Goal: Contribute content

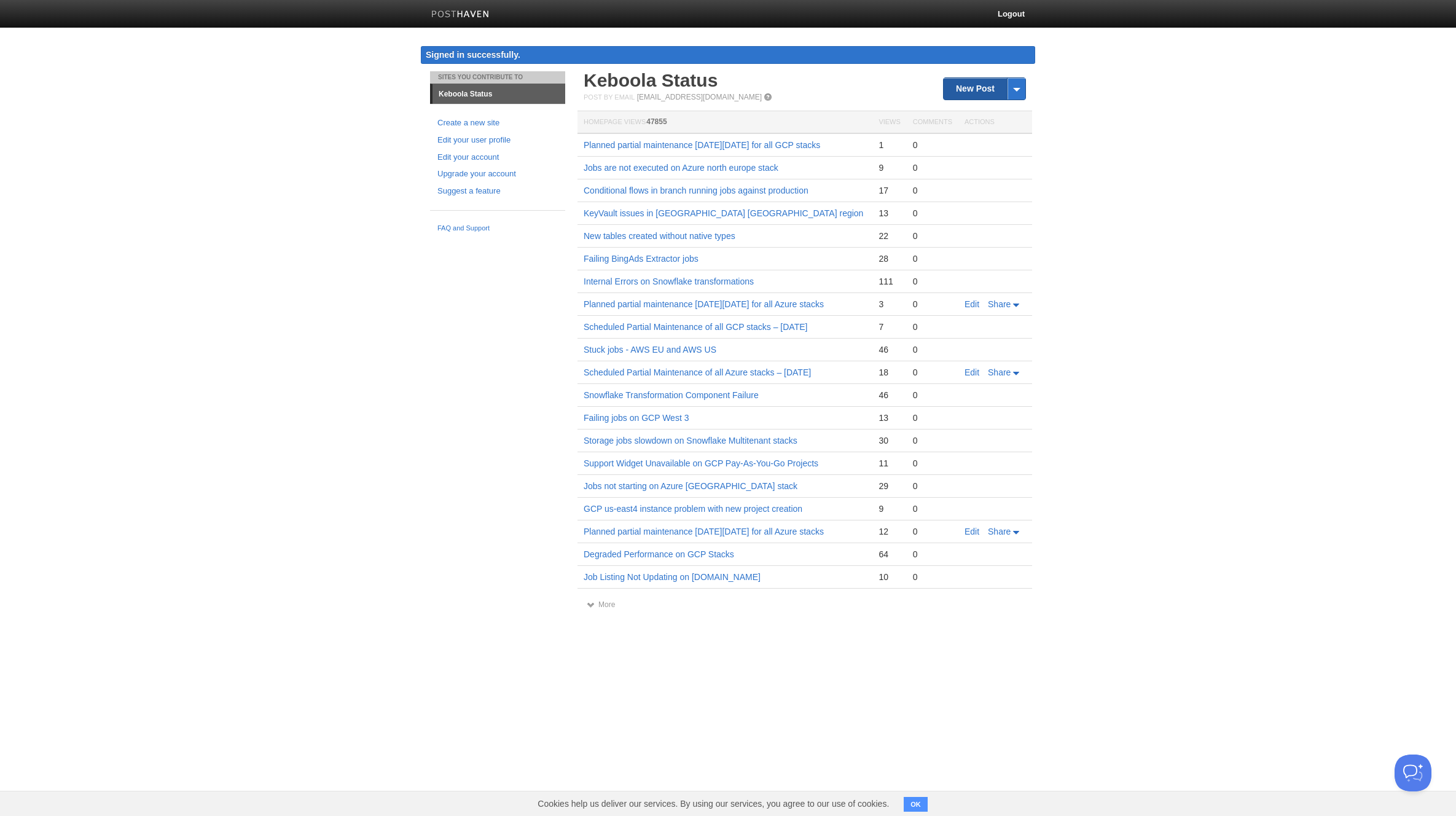
click at [970, 81] on link "New Post" at bounding box center [984, 89] width 81 height 21
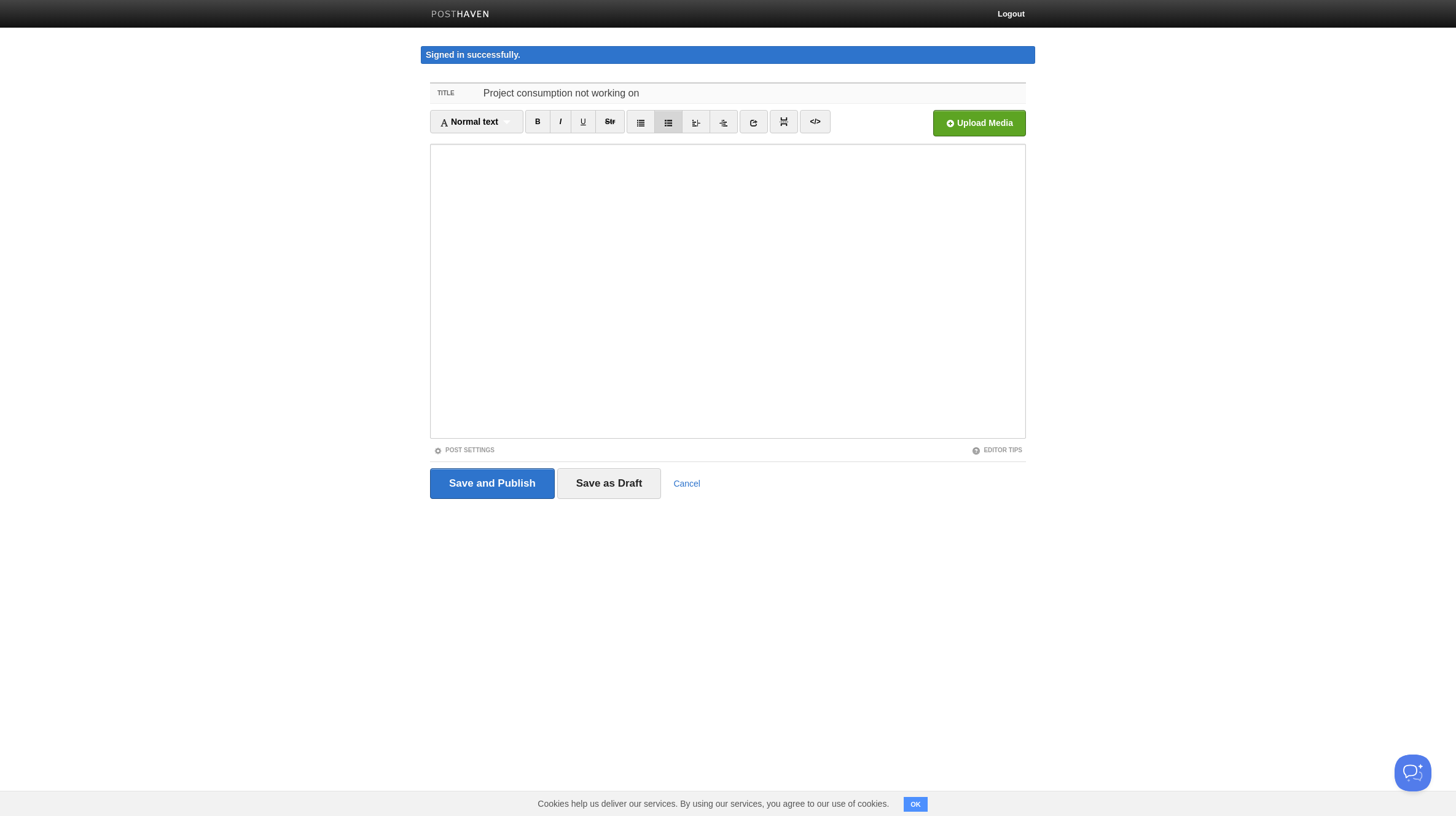
paste input "connection.us-east4.gcp.keboola.com"
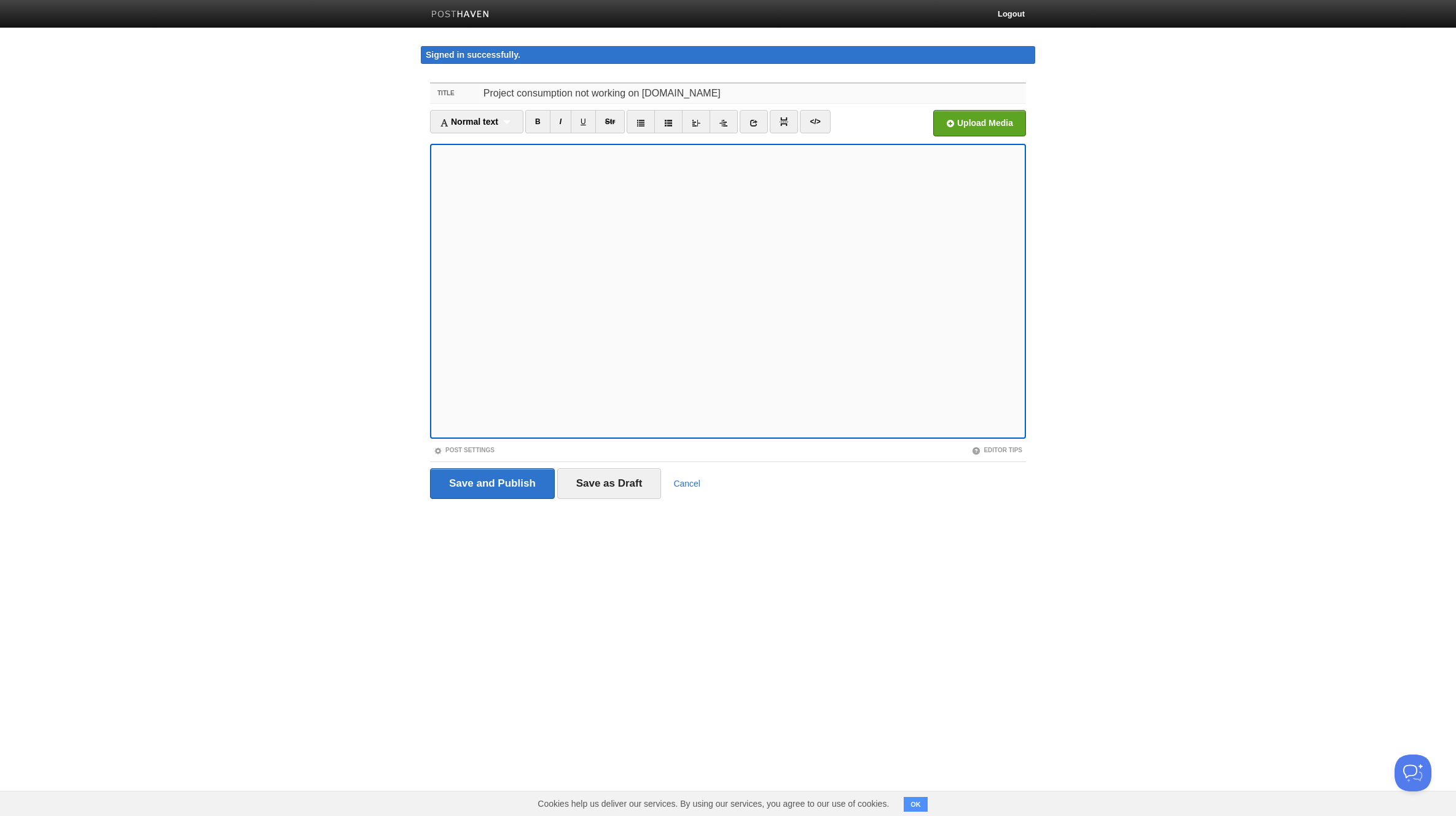
click at [521, 90] on input "Project consumption not working on connection.us-east4.gcp.keboola.com" at bounding box center [753, 94] width 546 height 20
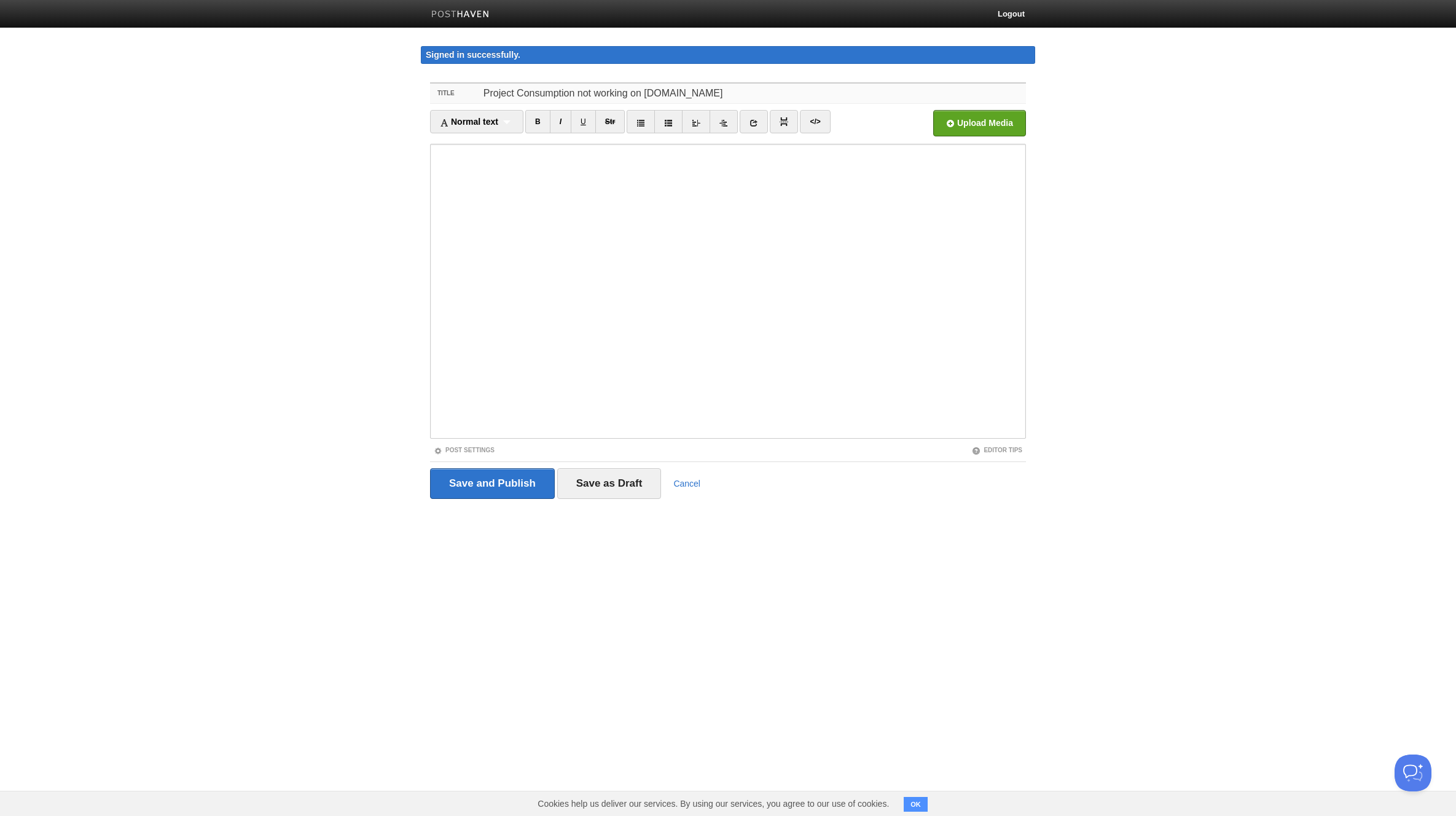
type input "Project Consumption not working on [DOMAIN_NAME]"
click at [516, 477] on input "Save and Publish" at bounding box center [492, 483] width 125 height 30
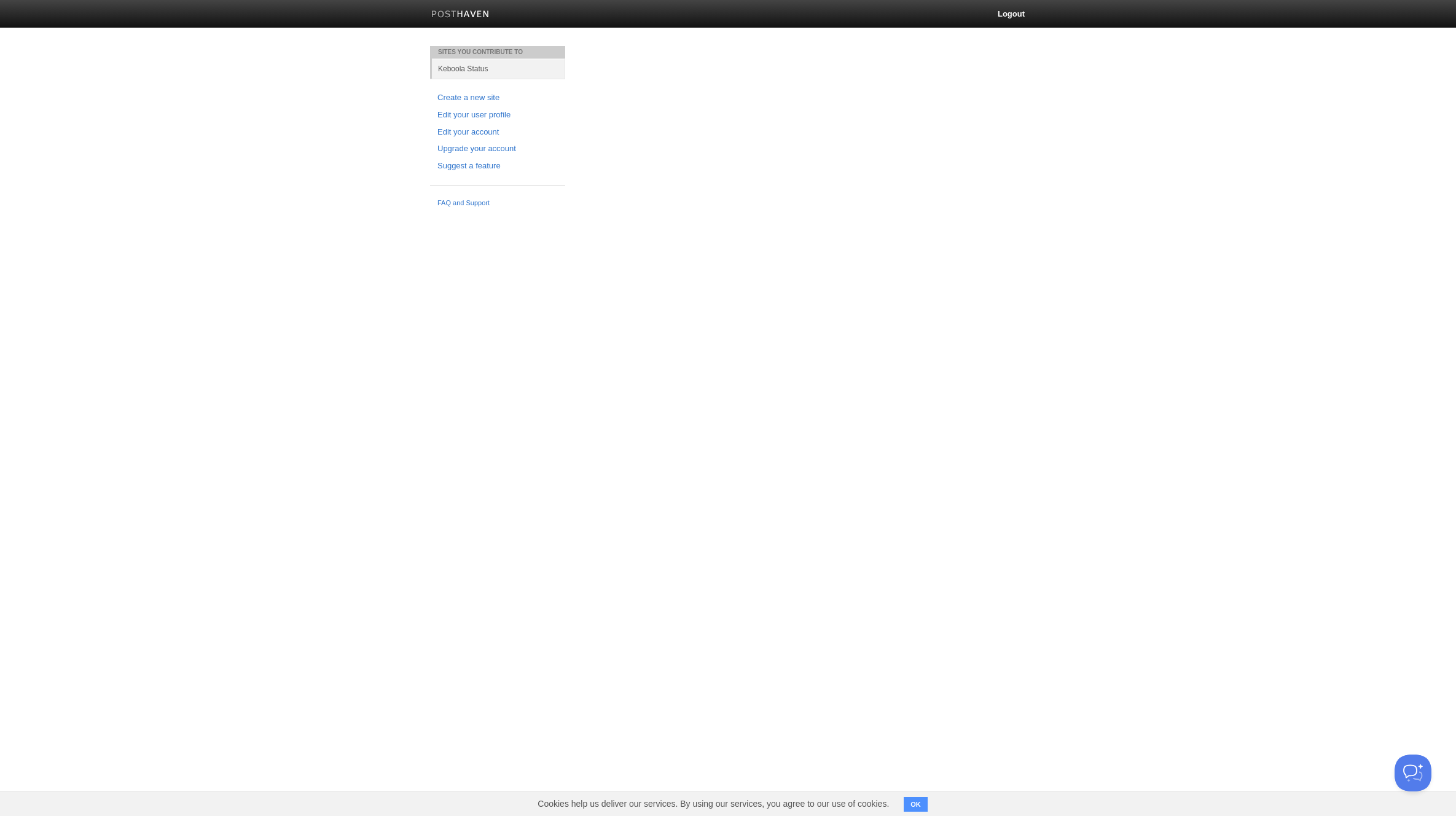
click at [916, 802] on button "OK" at bounding box center [916, 804] width 24 height 15
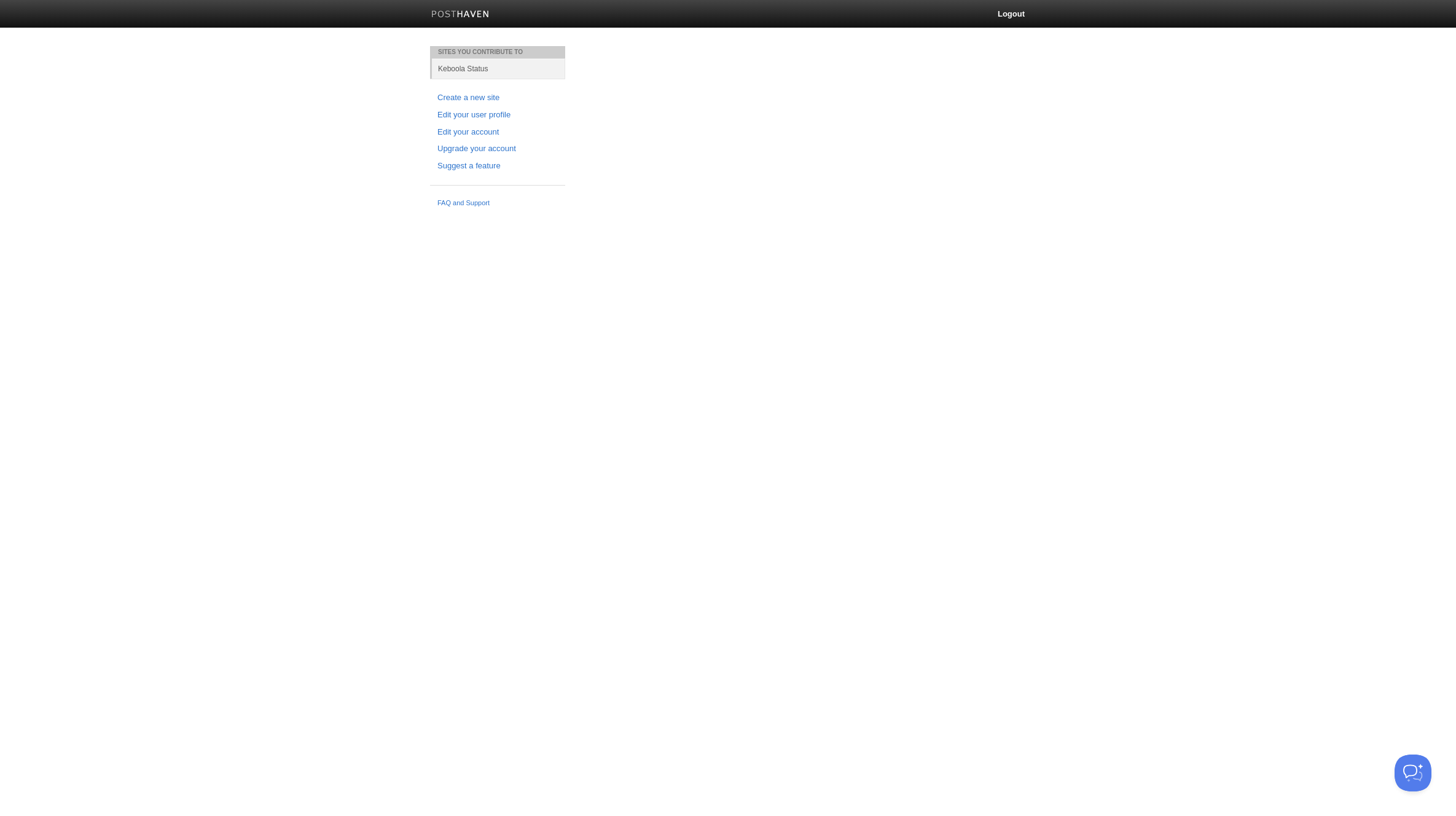
click at [751, 112] on div "Sites You Contribute To Keboola Status Create a new site Edit your user profile…" at bounding box center [728, 130] width 615 height 167
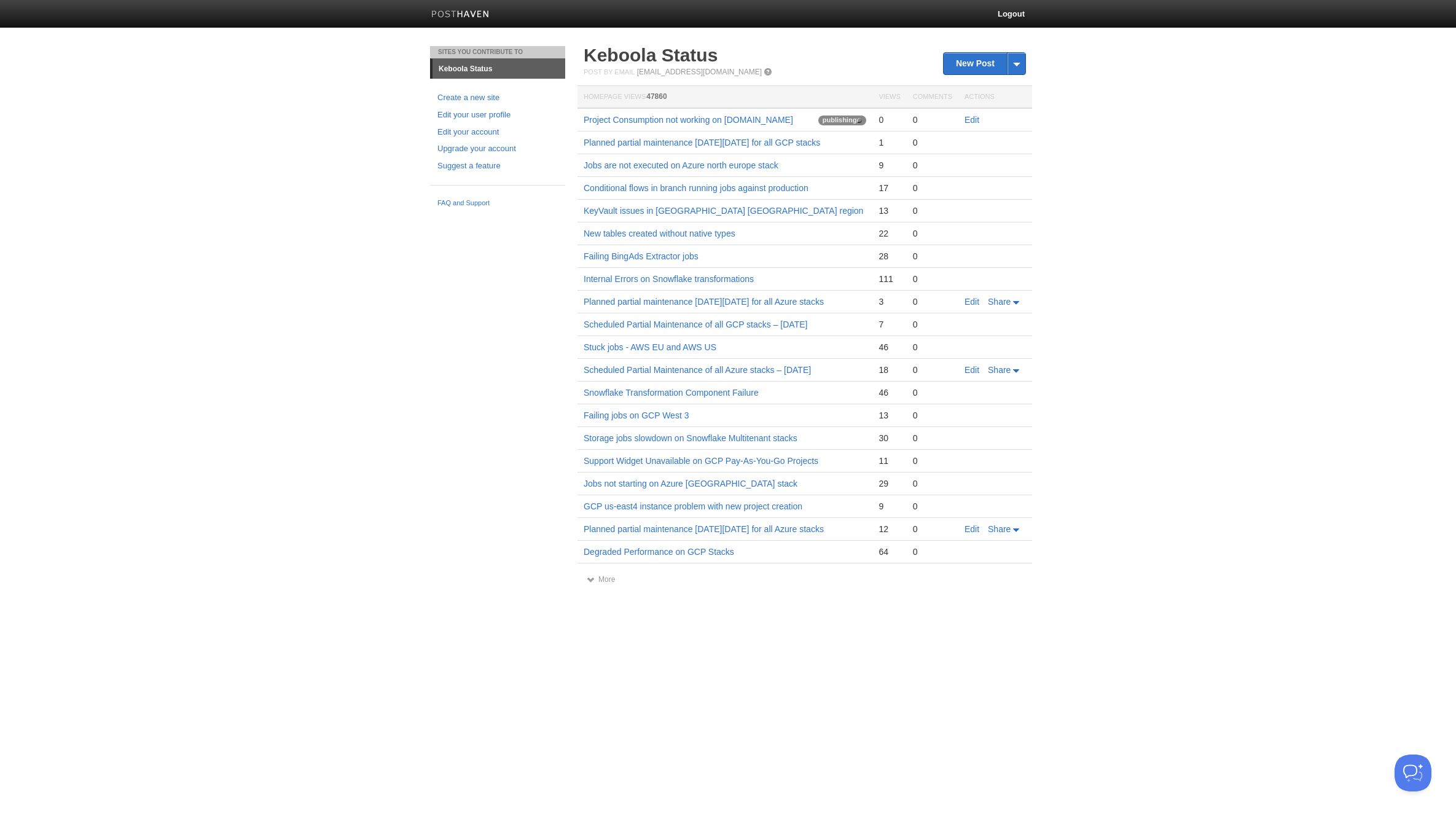
click at [963, 123] on td "Edit" at bounding box center [996, 120] width 74 height 23
click at [968, 120] on link "Edit" at bounding box center [972, 120] width 15 height 10
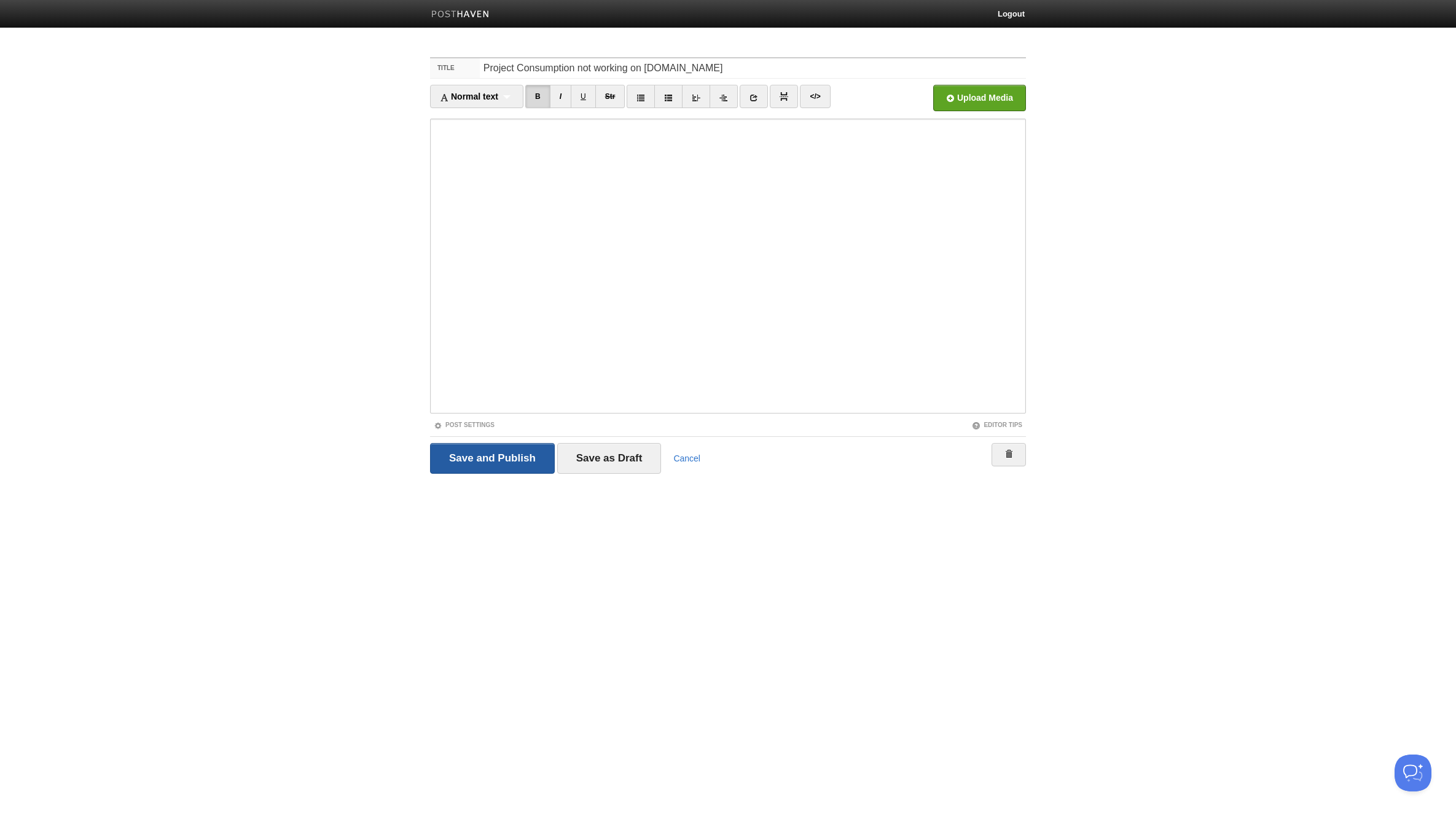
click at [485, 468] on input "Save and Publish" at bounding box center [492, 458] width 125 height 30
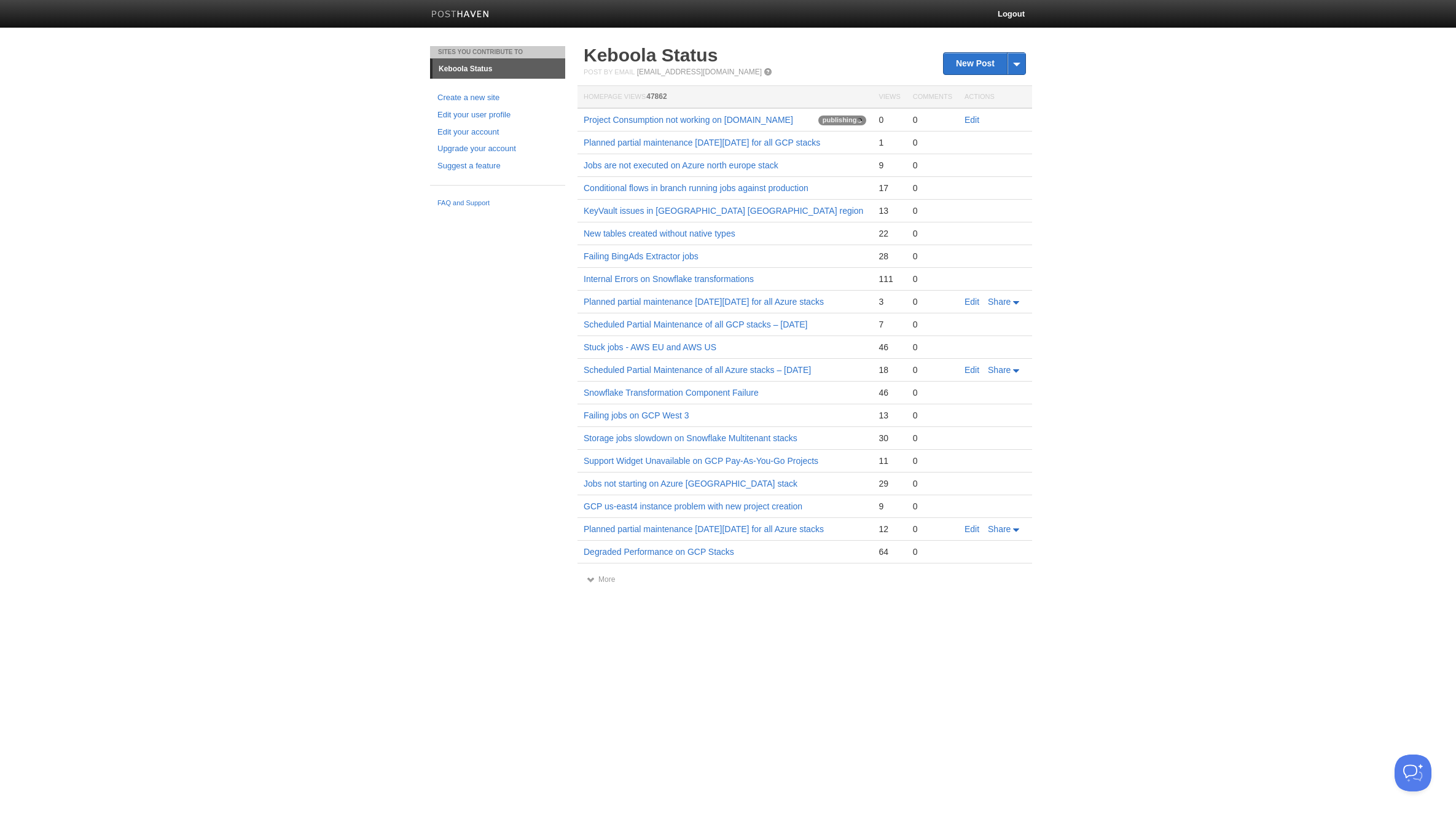
click at [1185, 135] on body "Logout Post saved × Sites You Contribute To Keboola Status Create a new site Ed…" at bounding box center [728, 304] width 1456 height 608
click at [737, 118] on link "Project Consumption not working on [DOMAIN_NAME]" at bounding box center [688, 120] width 210 height 10
click at [1232, 234] on body "Logout Sites You Contribute To Keboola Status Create a new site Edit your user …" at bounding box center [728, 304] width 1456 height 608
